Goal: Task Accomplishment & Management: Manage account settings

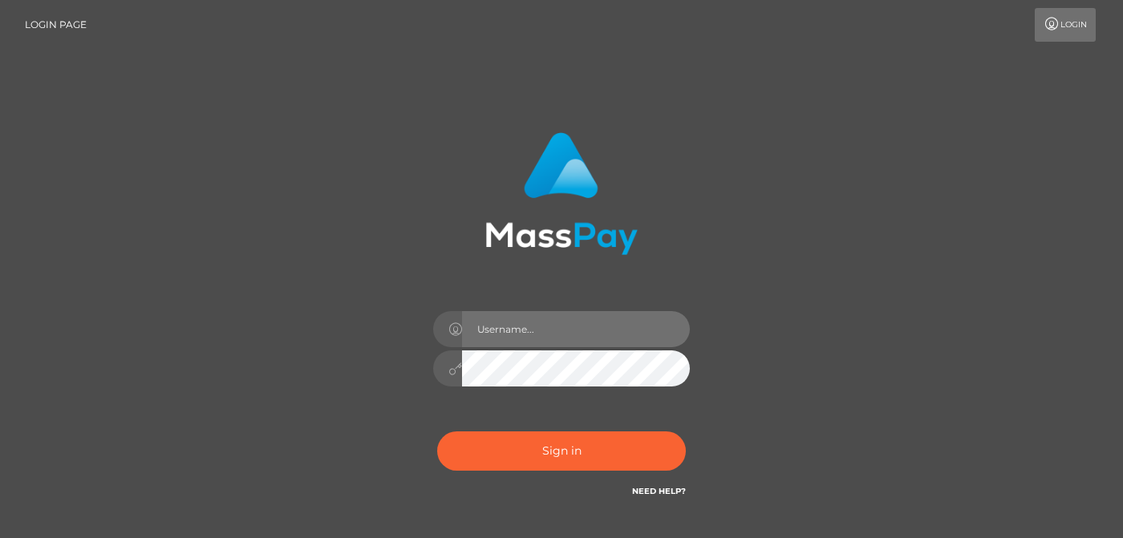
click at [524, 331] on input "text" at bounding box center [576, 329] width 228 height 36
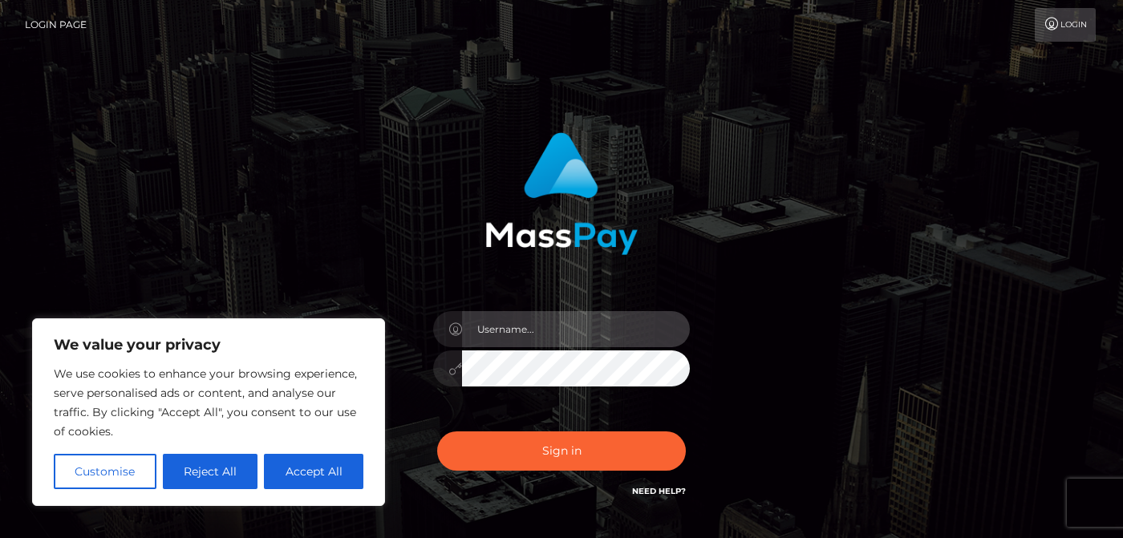
type input "ф"
type input "[EMAIL_ADDRESS][DOMAIN_NAME]"
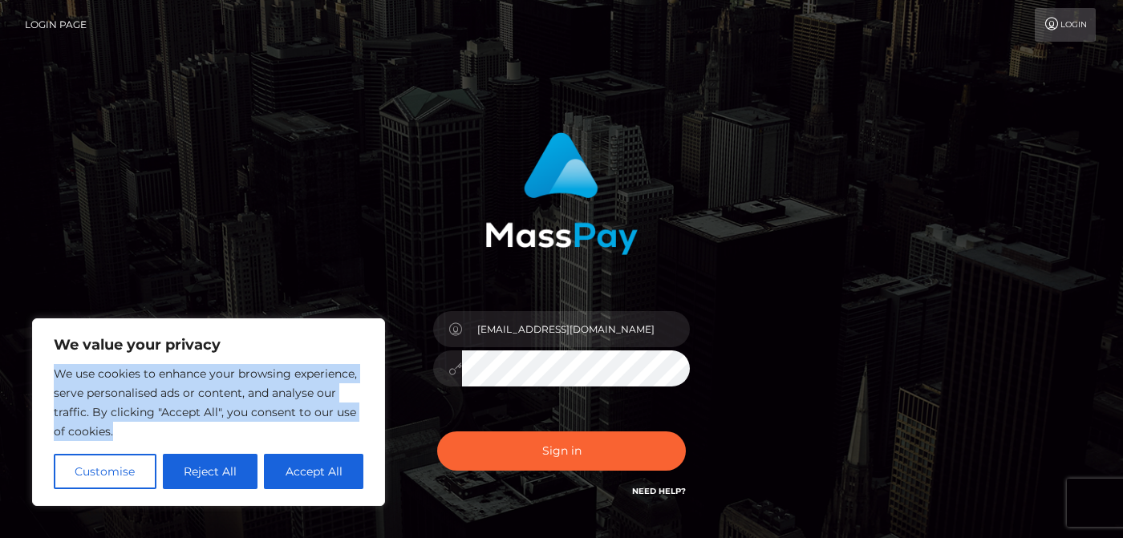
drag, startPoint x: 54, startPoint y: 373, endPoint x: 261, endPoint y: 436, distance: 217.2
click at [261, 436] on p "We use cookies to enhance your browsing experience, serve personalised ads or c…" at bounding box center [209, 402] width 310 height 77
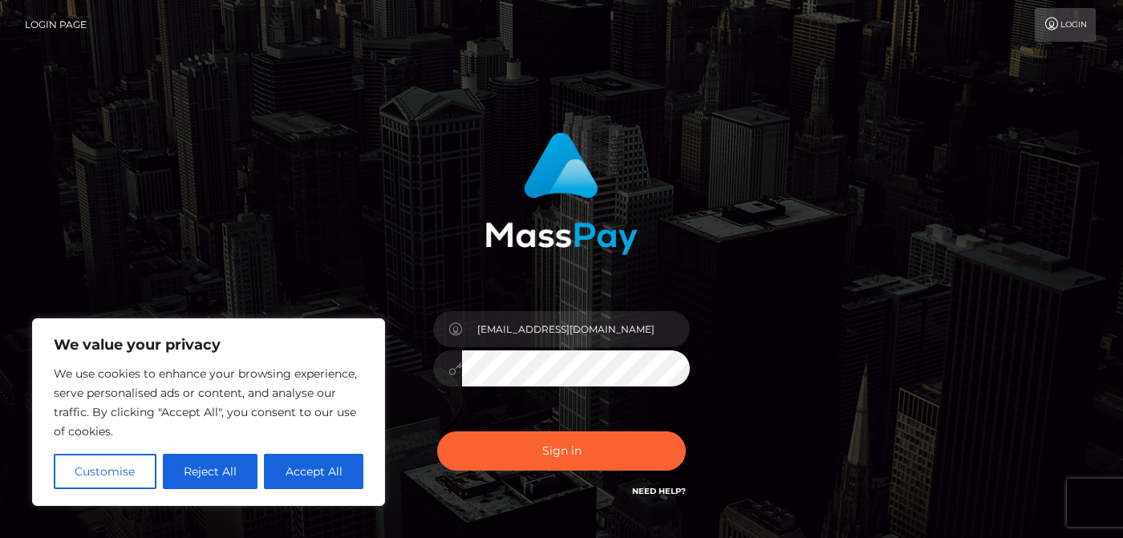
click at [263, 220] on div "aleff99@gmail.com Sign in" at bounding box center [561, 324] width 914 height 408
click at [93, 480] on button "Customise" at bounding box center [105, 471] width 103 height 35
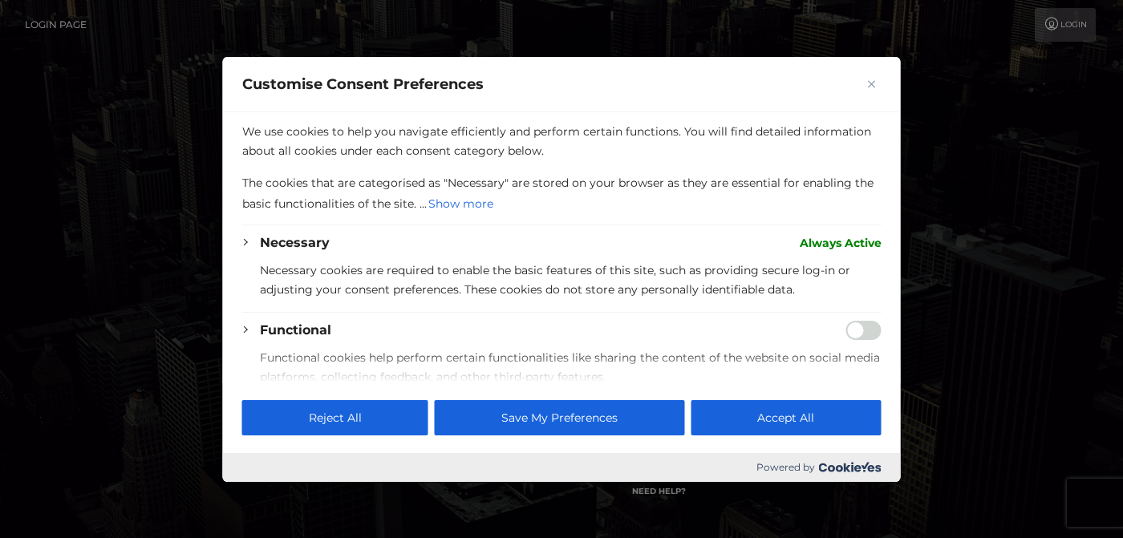
click at [873, 84] on img "Close" at bounding box center [872, 83] width 8 height 8
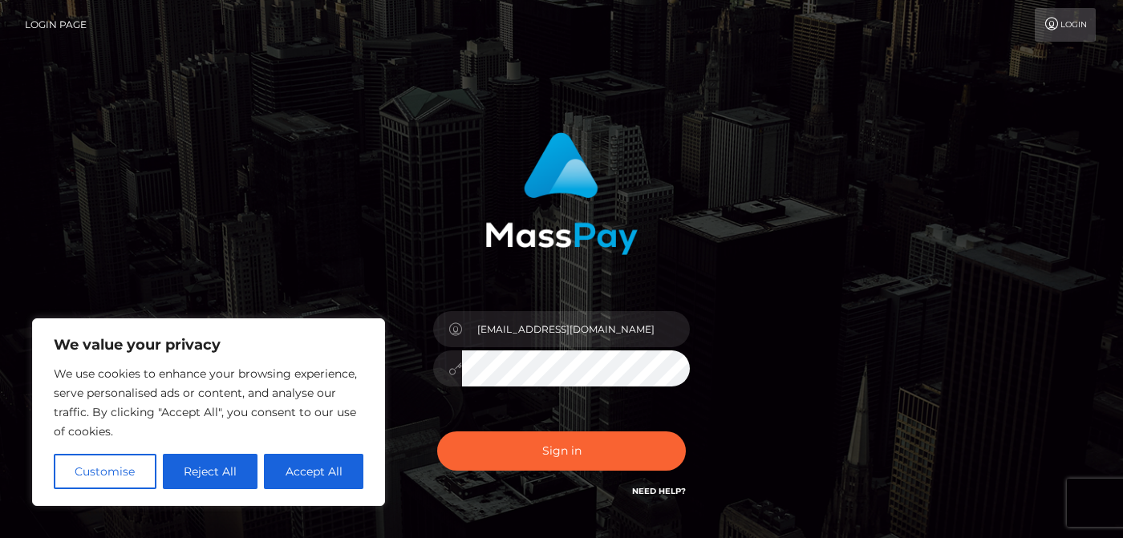
click at [437, 431] on button "Sign in" at bounding box center [561, 450] width 249 height 39
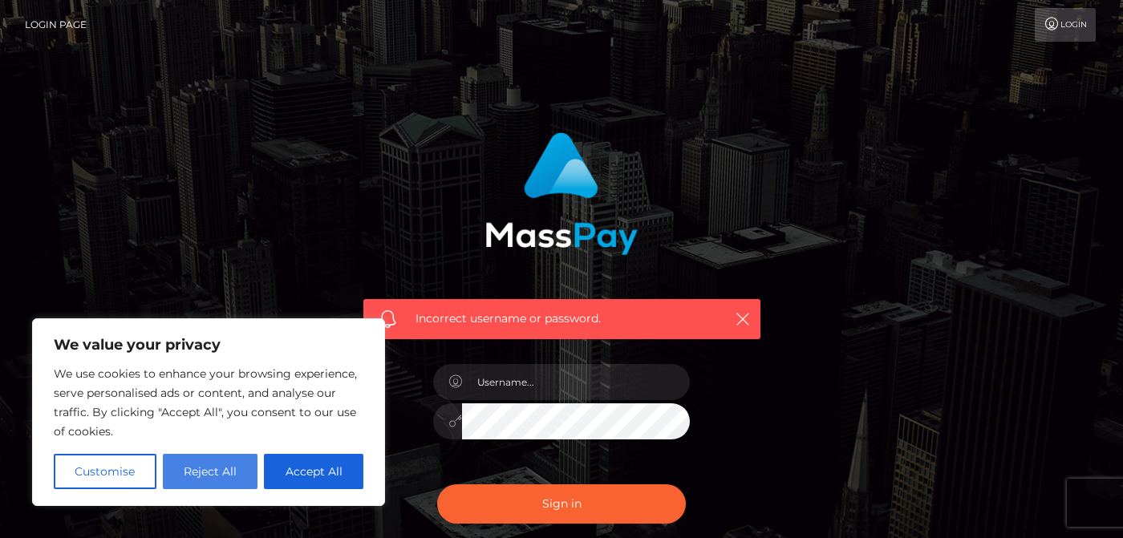
click at [225, 472] on button "Reject All" at bounding box center [210, 471] width 95 height 35
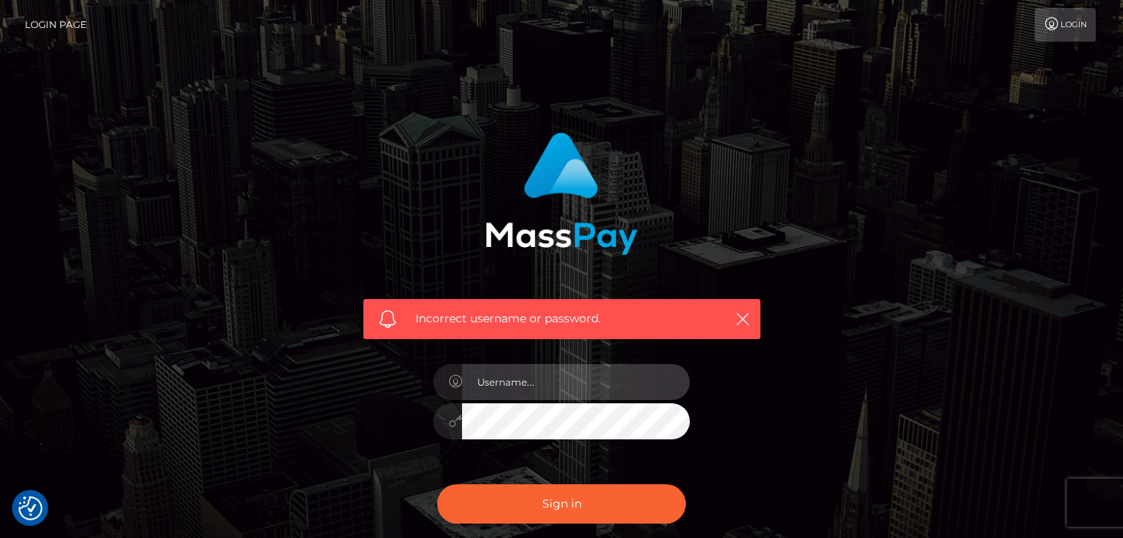
click at [544, 380] on input "text" at bounding box center [576, 382] width 228 height 36
click at [504, 387] on input "text" at bounding box center [576, 382] width 228 height 36
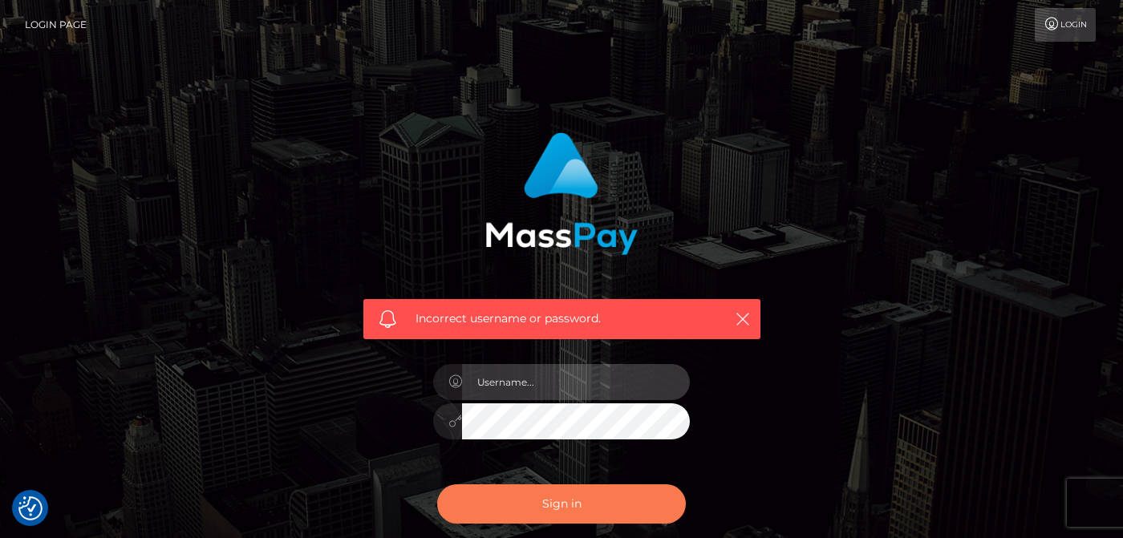
type input "aleff99@gmail.com"
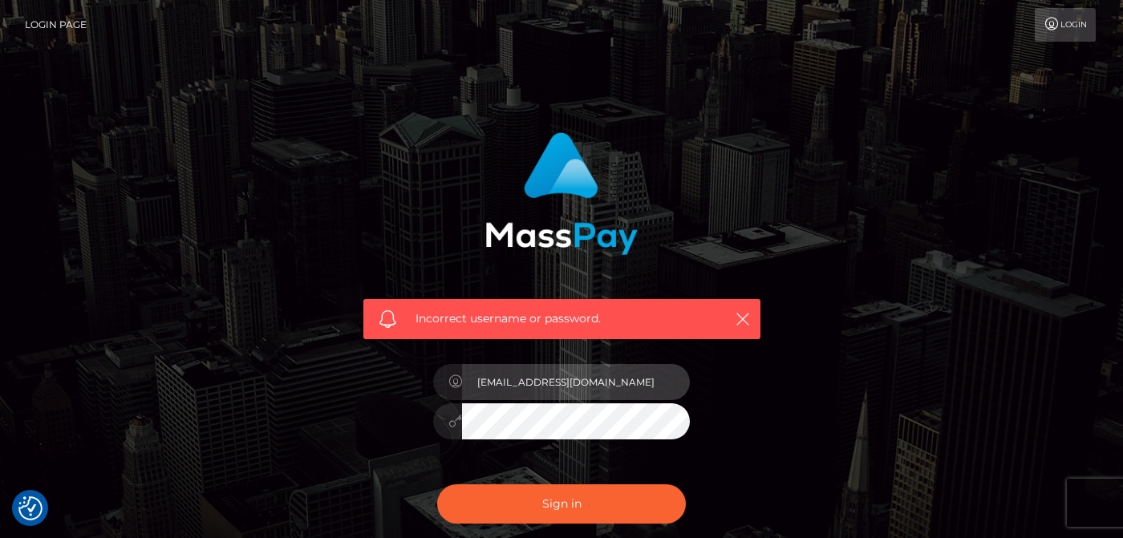
click at [478, 382] on input "aleff99@gmail.com" at bounding box center [576, 382] width 228 height 36
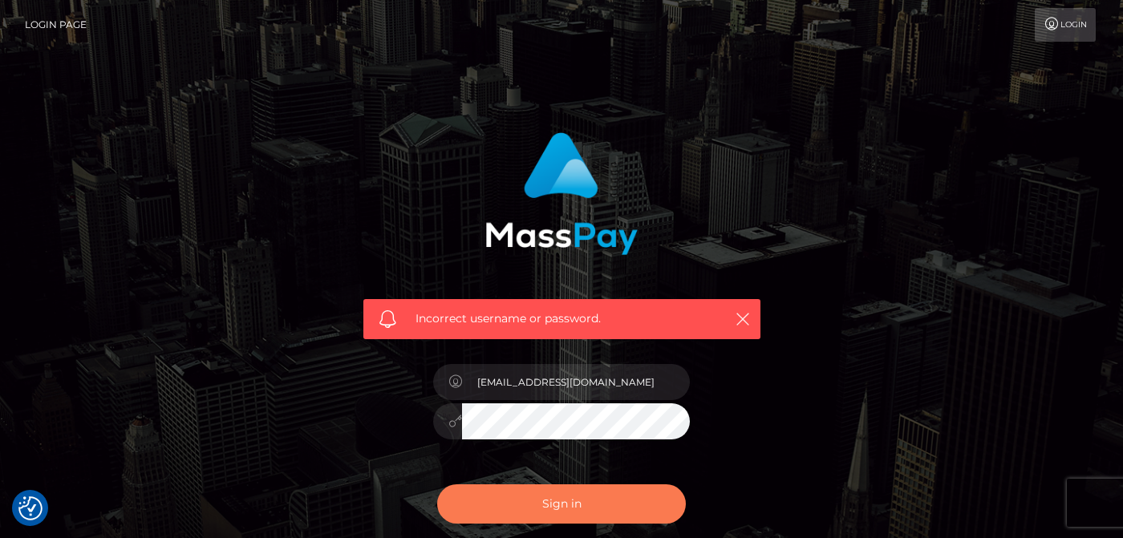
click at [538, 512] on button "Sign in" at bounding box center [561, 503] width 249 height 39
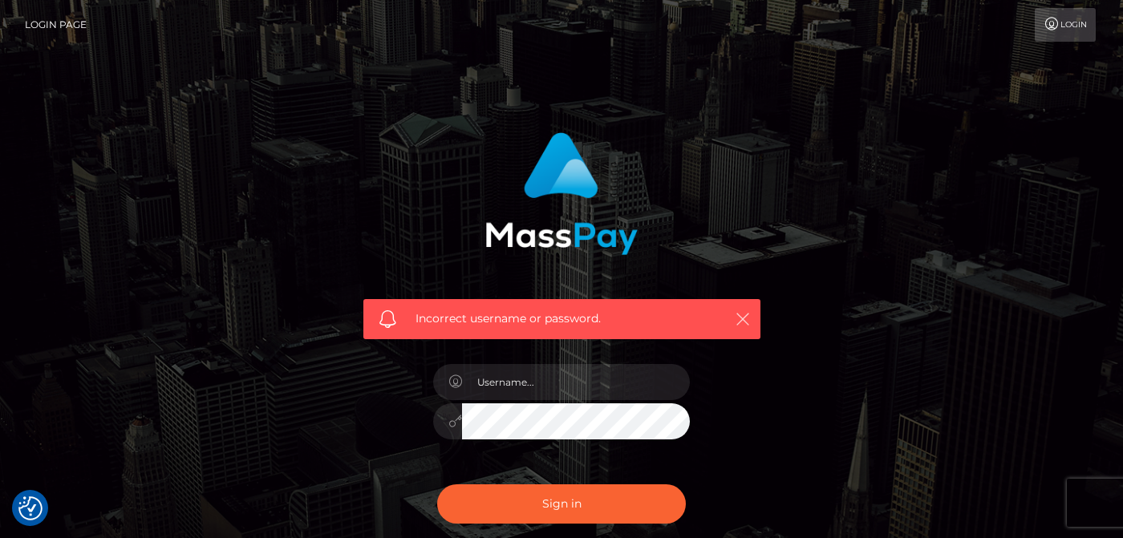
click at [742, 319] on icon "button" at bounding box center [743, 319] width 16 height 16
drag, startPoint x: 616, startPoint y: 326, endPoint x: 412, endPoint y: 326, distance: 203.7
click at [412, 326] on div "Incorrect username or password." at bounding box center [561, 319] width 397 height 40
copy span "Incorrect username or password."
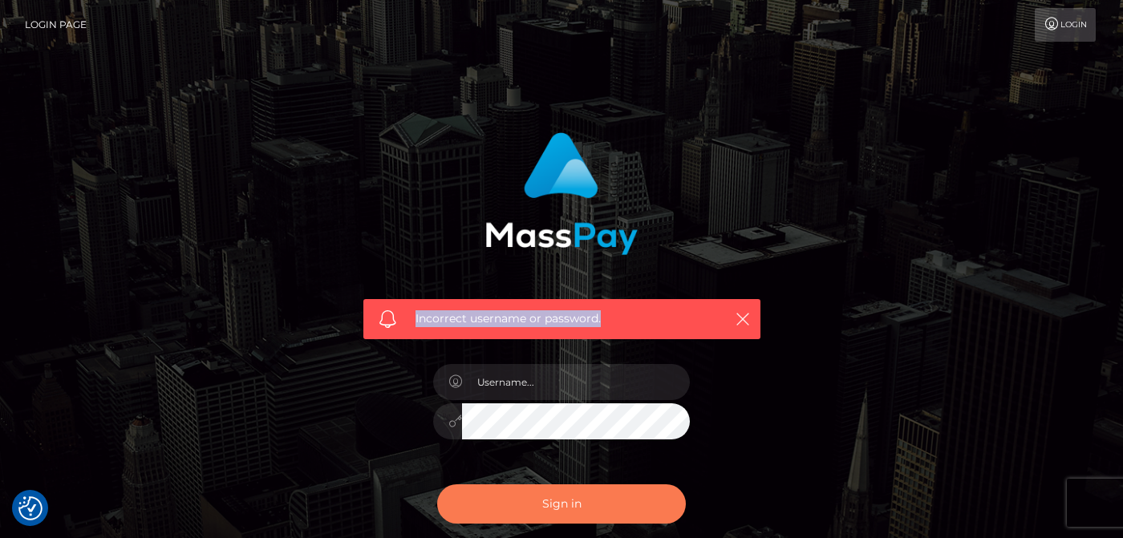
click at [564, 504] on button "Sign in" at bounding box center [561, 503] width 249 height 39
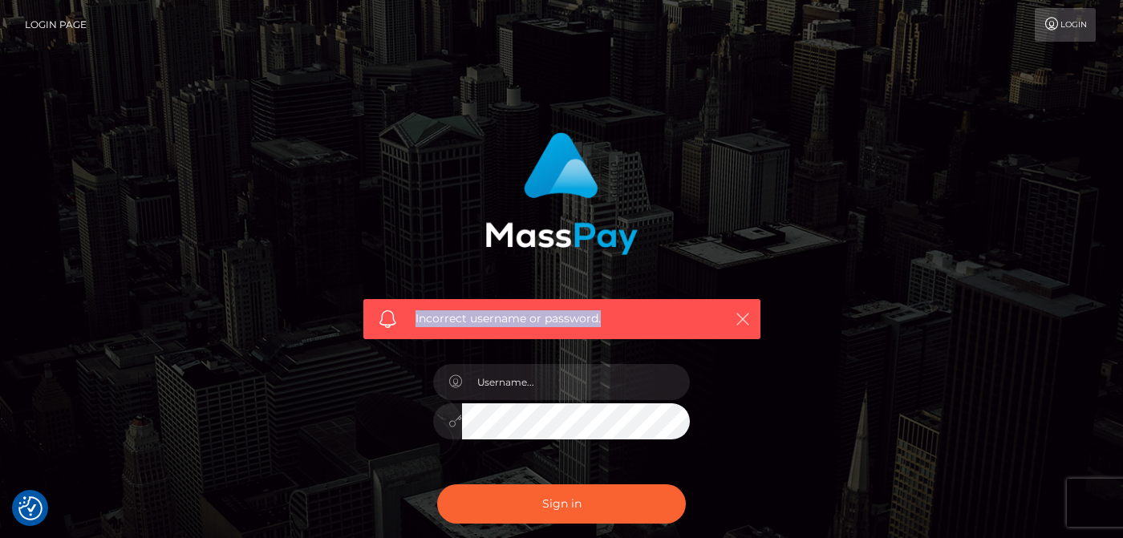
click at [738, 315] on icon "button" at bounding box center [743, 319] width 16 height 16
click at [738, 321] on icon "button" at bounding box center [743, 319] width 16 height 16
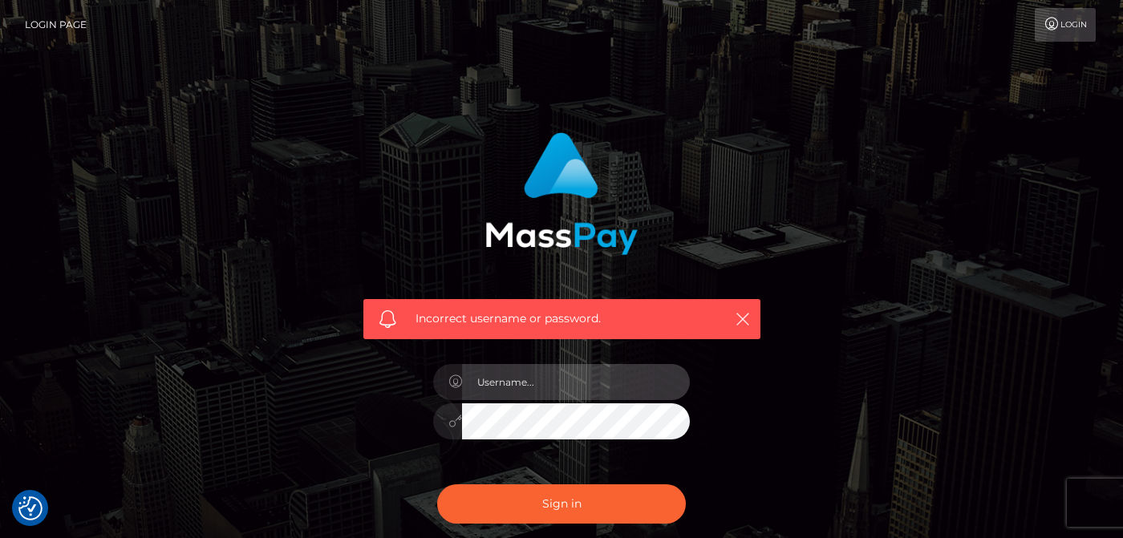
click at [489, 382] on input "text" at bounding box center [576, 382] width 228 height 36
click at [456, 388] on icon at bounding box center [455, 381] width 14 height 13
click at [595, 377] on input "[EMAIL_ADDRESS][DOMAIN_NAME]" at bounding box center [576, 382] width 228 height 36
type input "[EMAIL_ADDRESS][DOMAIN_NAME]"
click at [437, 484] on button "Sign in" at bounding box center [561, 503] width 249 height 39
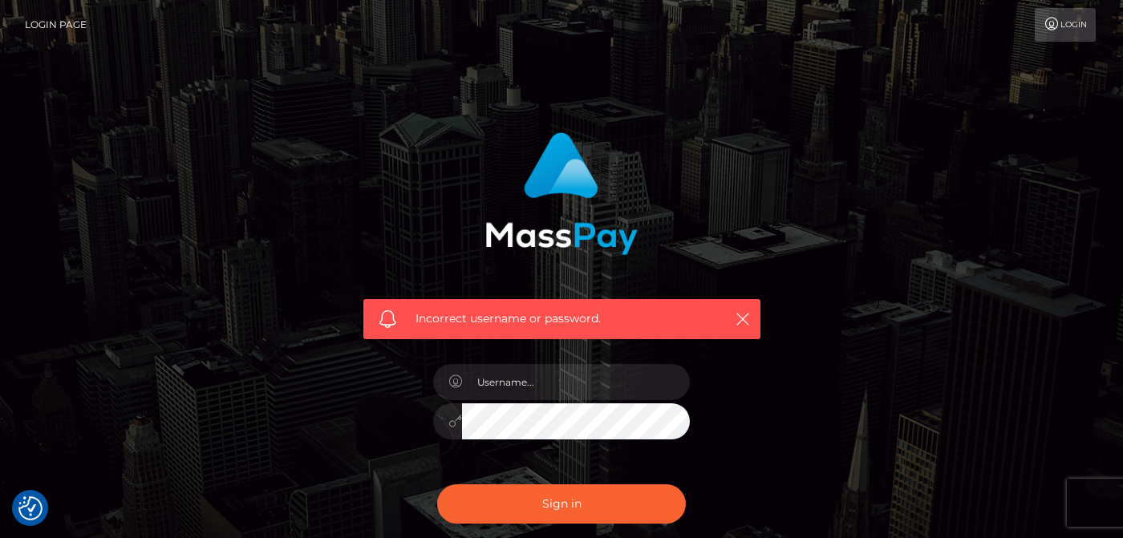
click at [1082, 21] on link "Login" at bounding box center [1065, 25] width 61 height 34
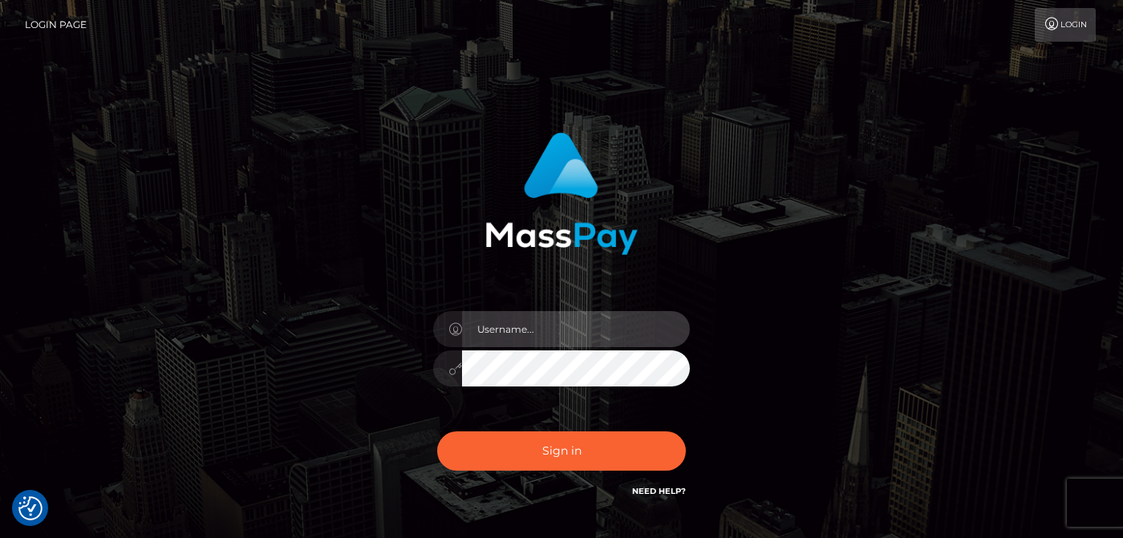
click at [500, 329] on input "text" at bounding box center [576, 329] width 228 height 36
type input "StraWberry"
click at [480, 330] on input "StraWberry" at bounding box center [576, 329] width 228 height 36
drag, startPoint x: 555, startPoint y: 322, endPoint x: 442, endPoint y: 324, distance: 113.1
click at [442, 324] on div "StraWberry" at bounding box center [561, 326] width 257 height 31
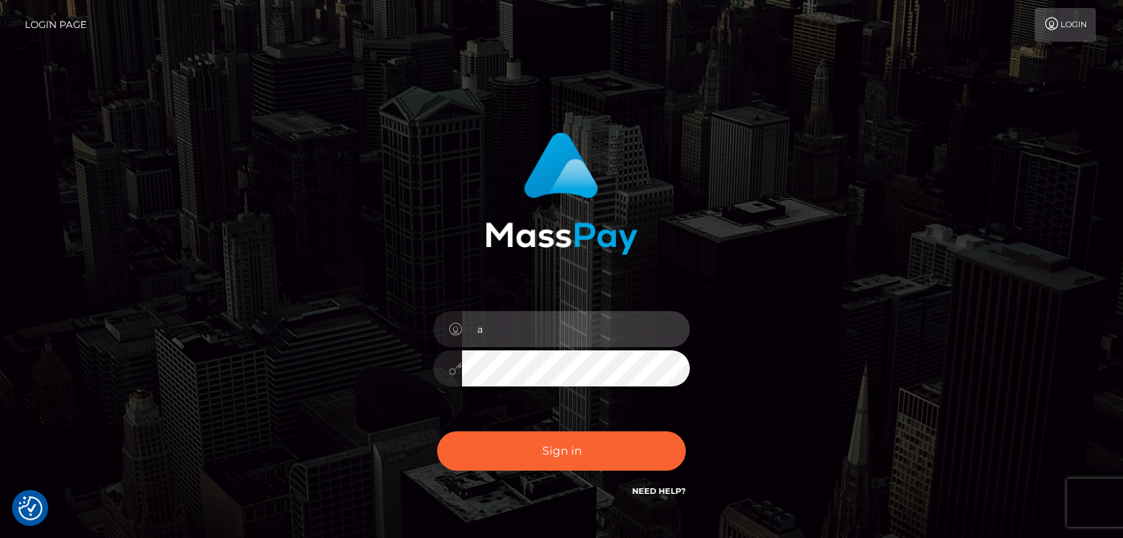
type input "[EMAIL_ADDRESS][DOMAIN_NAME]"
click at [478, 331] on input "[EMAIL_ADDRESS][DOMAIN_NAME]" at bounding box center [576, 329] width 228 height 36
click at [437, 431] on button "Sign in" at bounding box center [561, 450] width 249 height 39
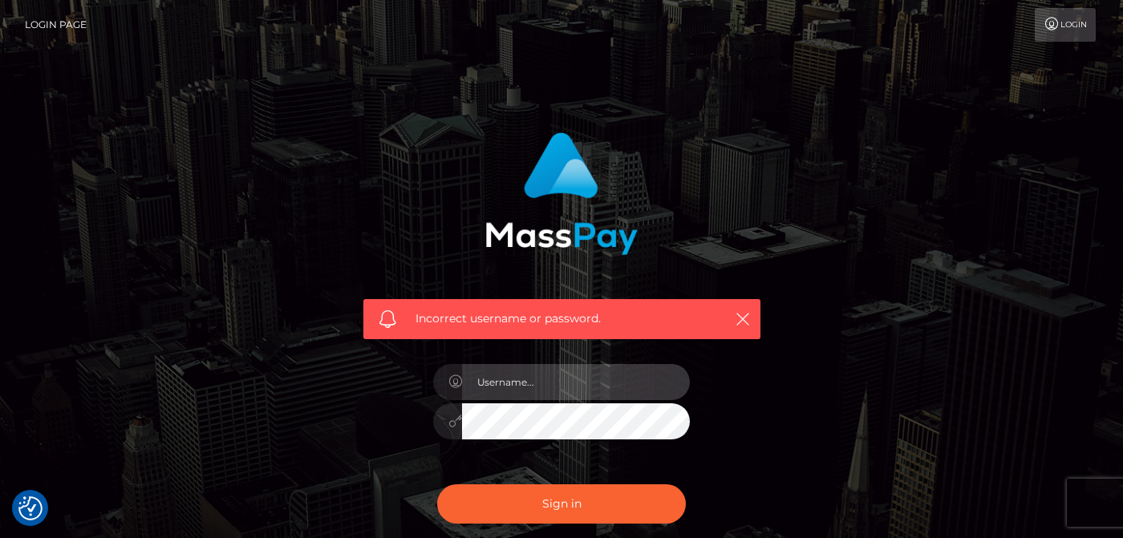
drag, startPoint x: 494, startPoint y: 378, endPoint x: 592, endPoint y: 370, distance: 98.2
click at [494, 378] on input "text" at bounding box center [576, 382] width 228 height 36
click at [497, 383] on input "text" at bounding box center [576, 382] width 228 height 36
type input "[EMAIL_ADDRESS][DOMAIN_NAME]"
click at [437, 484] on button "Sign in" at bounding box center [561, 503] width 249 height 39
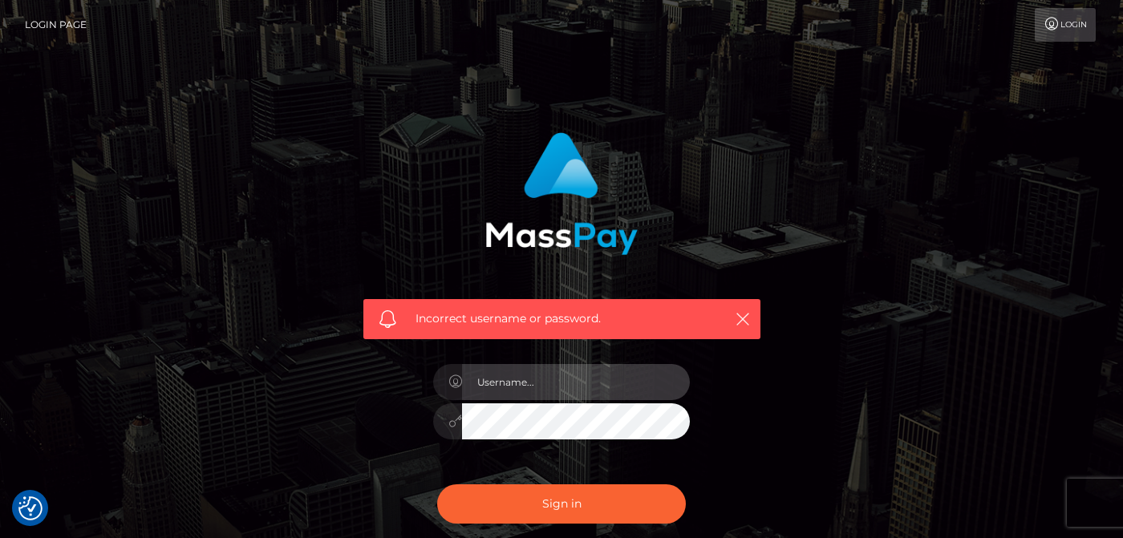
click at [556, 374] on input "text" at bounding box center [576, 382] width 228 height 36
type input "A"
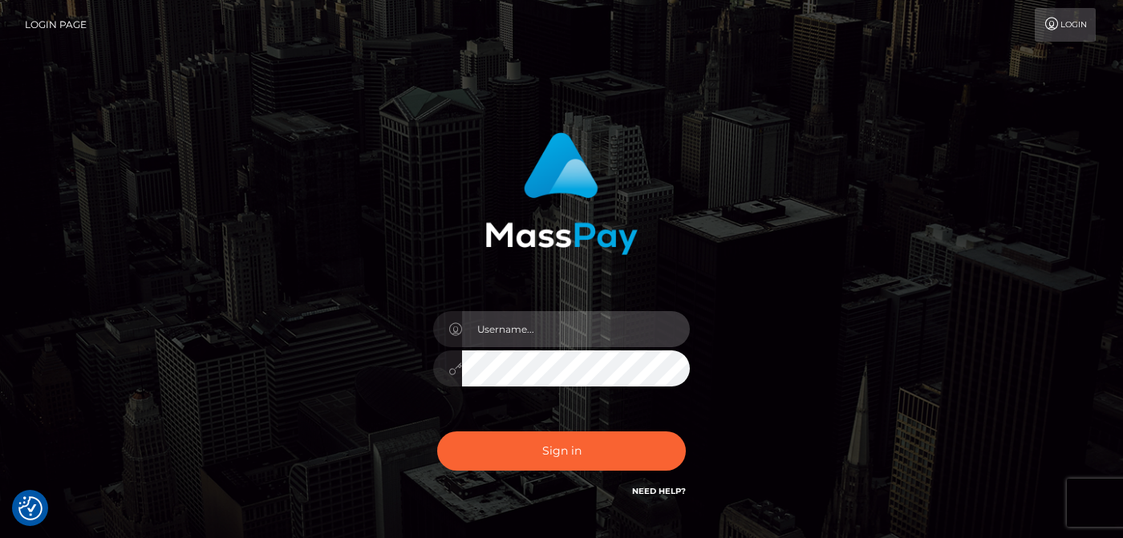
drag, startPoint x: 492, startPoint y: 328, endPoint x: 513, endPoint y: 328, distance: 21.7
click at [492, 328] on input "text" at bounding box center [576, 329] width 228 height 36
type input "[EMAIL_ADDRESS][DOMAIN_NAME]"
click at [437, 431] on button "Sign in" at bounding box center [561, 450] width 249 height 39
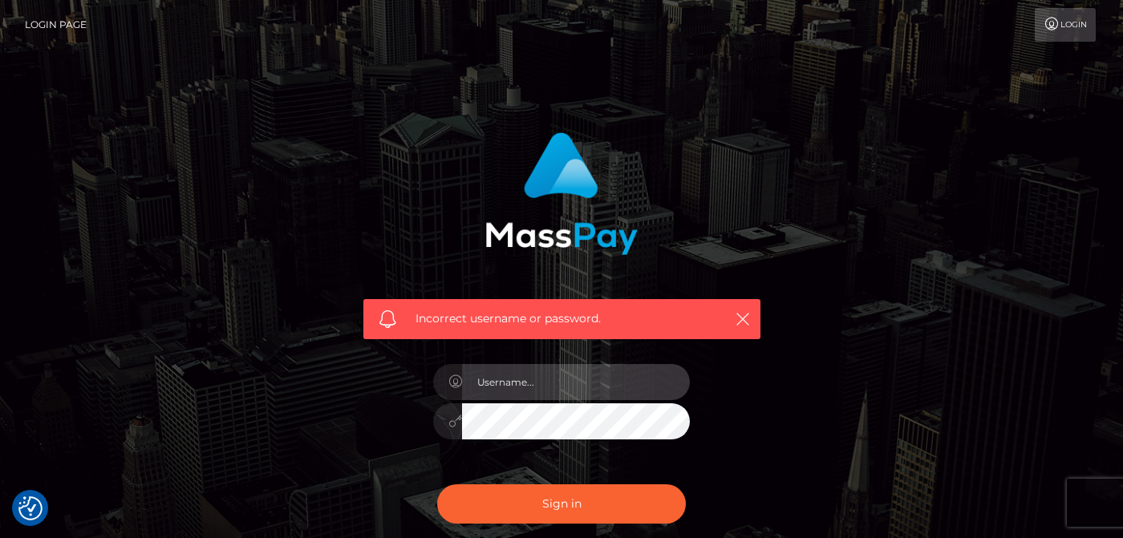
drag, startPoint x: 555, startPoint y: 389, endPoint x: 606, endPoint y: 370, distance: 54.8
click at [555, 389] on input "text" at bounding box center [576, 382] width 228 height 36
